Goal: Information Seeking & Learning: Compare options

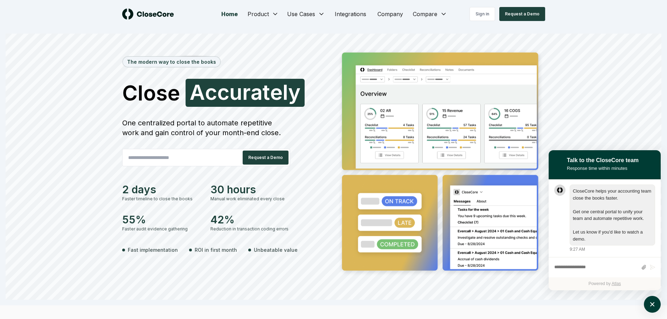
scroll to position [0, 0]
click at [97, 189] on div "The modern way to close the books Close Accurately A c c u r a t e l y One cent…" at bounding box center [334, 174] width 490 height 252
click at [394, 14] on link "Company" at bounding box center [390, 14] width 37 height 14
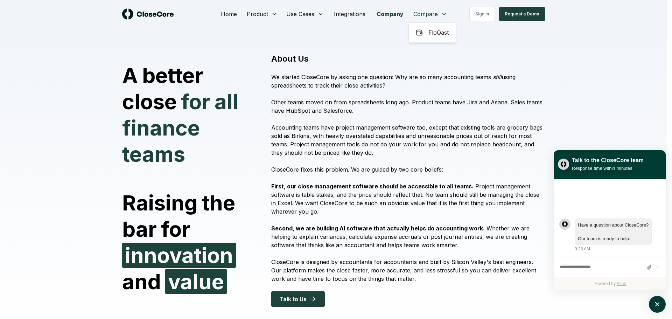
click at [428, 31] on div "FloQast" at bounding box center [432, 32] width 44 height 17
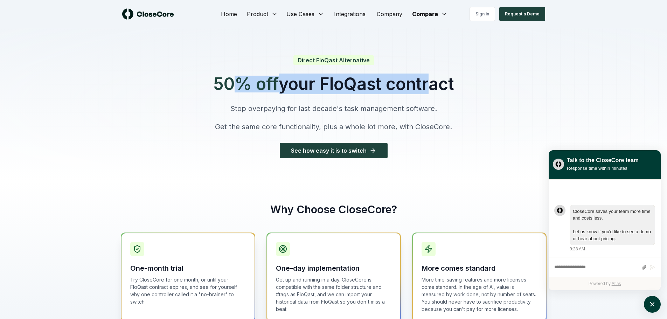
drag, startPoint x: 227, startPoint y: 82, endPoint x: 427, endPoint y: 86, distance: 199.6
click at [427, 86] on h1 "50% off your FloQast contract" at bounding box center [333, 84] width 241 height 17
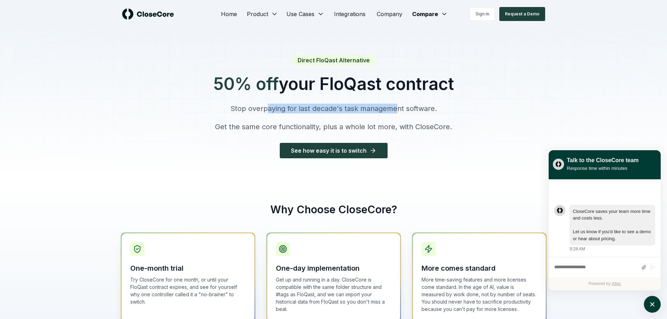
drag, startPoint x: 266, startPoint y: 108, endPoint x: 396, endPoint y: 108, distance: 129.6
click at [396, 108] on p "Stop overpaying for last decade's task management software." at bounding box center [333, 109] width 241 height 10
click at [344, 14] on link "Integrations" at bounding box center [349, 14] width 43 height 14
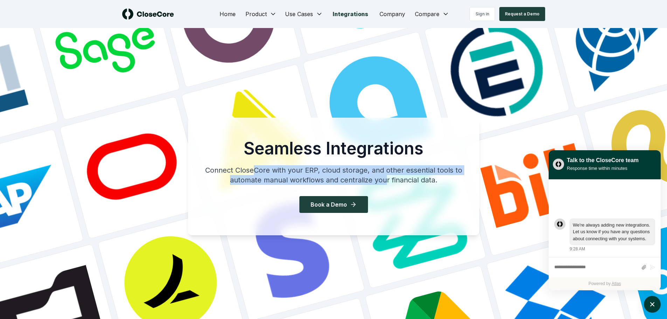
drag, startPoint x: 256, startPoint y: 170, endPoint x: 387, endPoint y: 178, distance: 131.2
click at [387, 178] on p "Connect CloseCore with your ERP, cloud storage, and other essential tools to au…" at bounding box center [333, 175] width 269 height 20
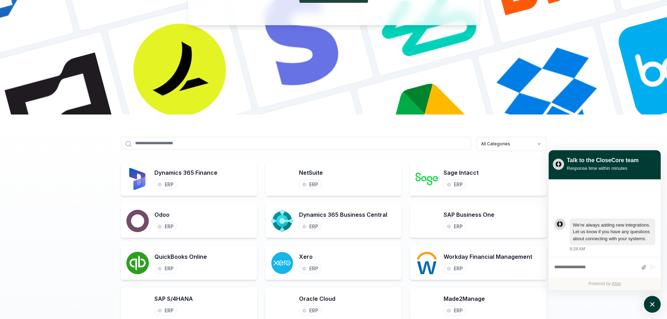
scroll to position [280, 0]
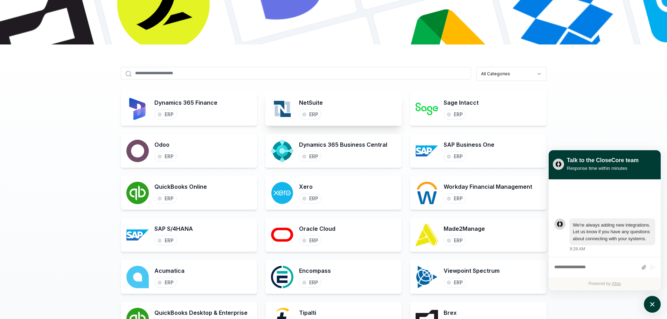
click at [312, 105] on h3 "NetSuite" at bounding box center [311, 102] width 24 height 8
click at [311, 113] on div "ERP" at bounding box center [313, 114] width 9 height 6
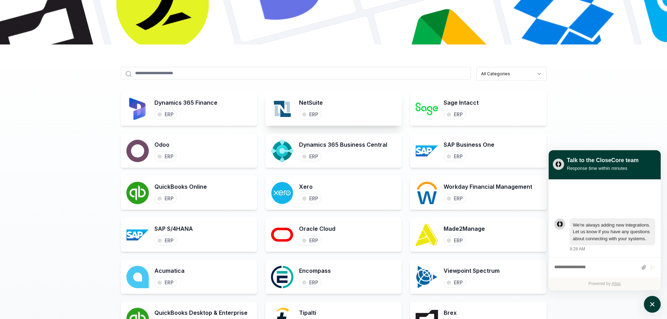
click at [302, 105] on h3 "NetSuite" at bounding box center [311, 102] width 24 height 8
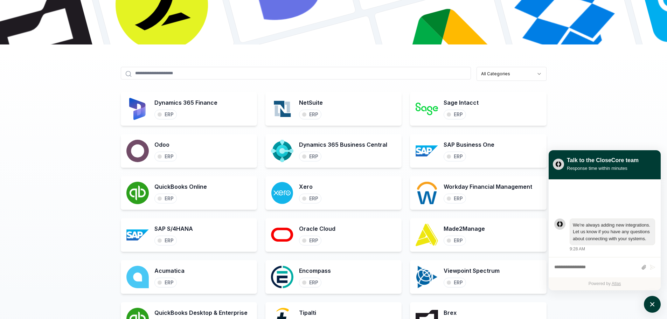
click at [262, 106] on div "Dynamics 365 Finance ERP NetSuite ERP Sage Intacct ERP Odoo ERP Dynamics 365 Bu…" at bounding box center [334, 319] width 426 height 454
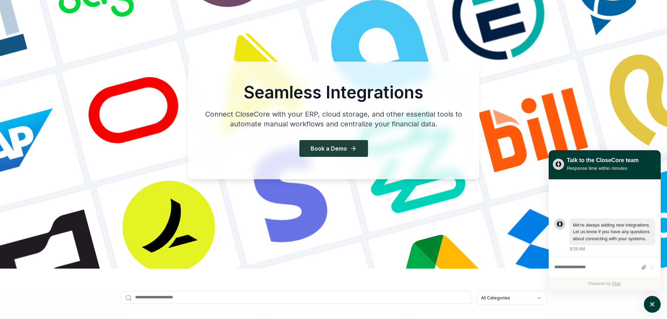
scroll to position [0, 0]
